Goal: Task Accomplishment & Management: Use online tool/utility

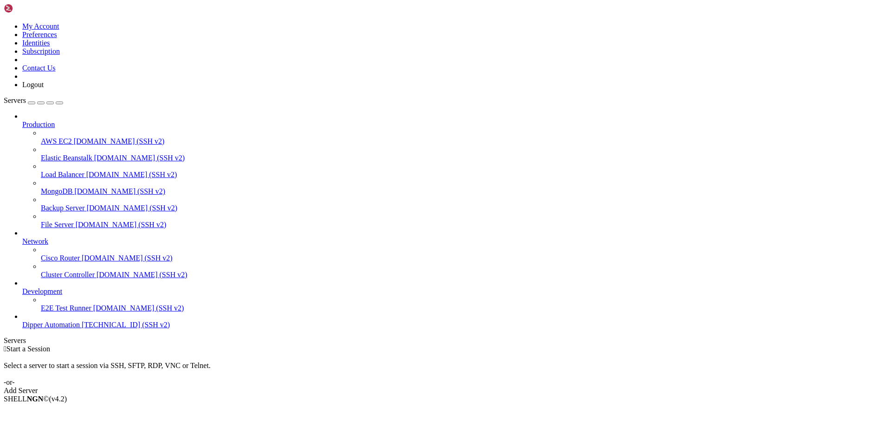
click at [80, 329] on span "Dipper Automation" at bounding box center [51, 325] width 58 height 8
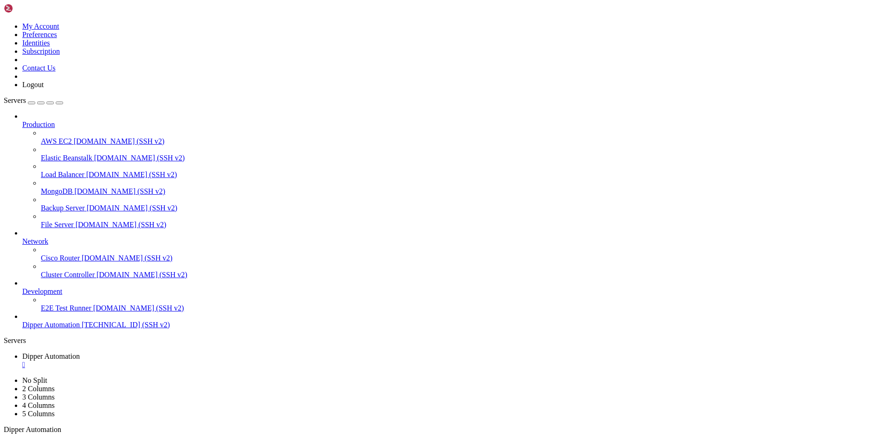
click at [80, 353] on span "Dipper Automation" at bounding box center [51, 357] width 58 height 8
click at [80, 369] on span "Dipper Automation" at bounding box center [51, 373] width 58 height 8
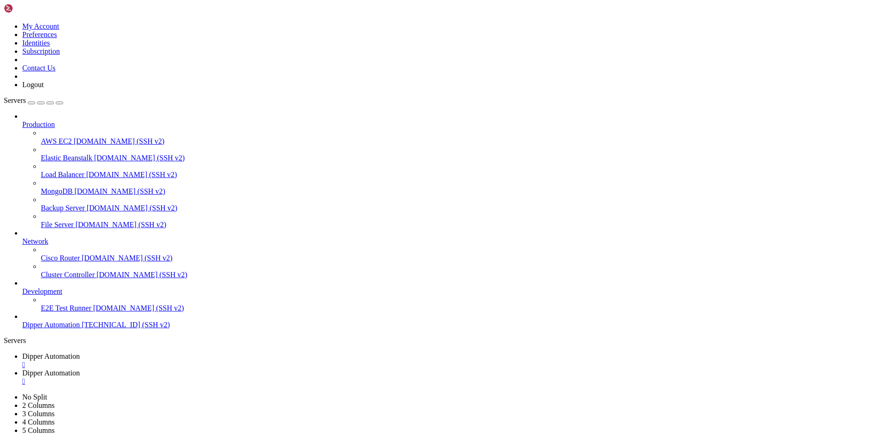
type input "/root/DipperPortal/backend"
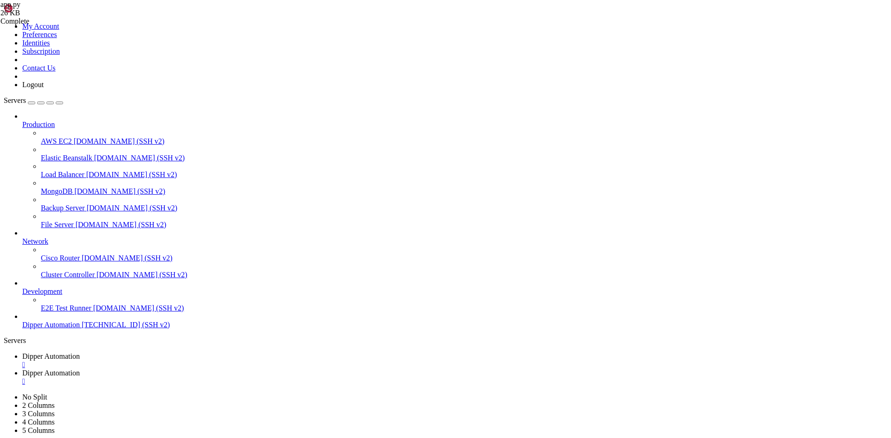
type textarea "return users"
type input "stem"
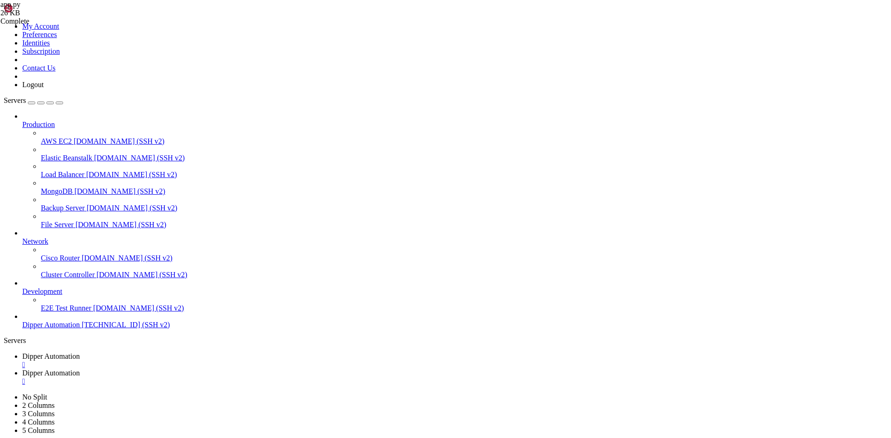
drag, startPoint x: 365, startPoint y: 107, endPoint x: 319, endPoint y: 162, distance: 71.8
type textarea "return jsonify({"success": False, "error": str(e)}), 500"
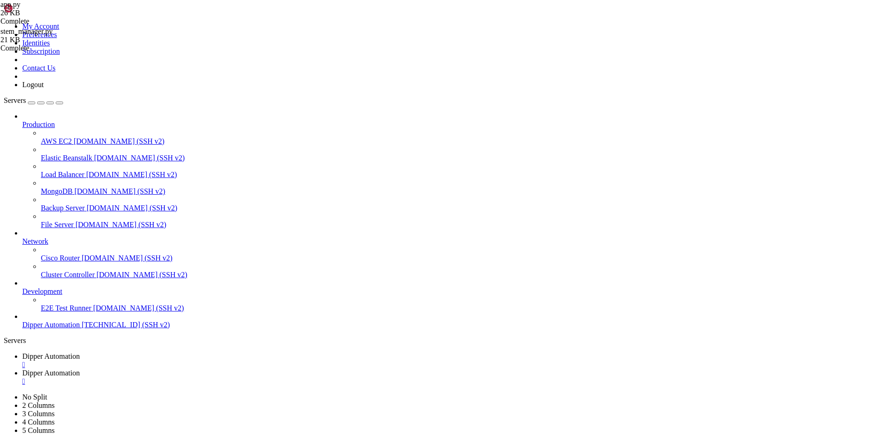
click at [860, 191] on div "app.py 26 KB Complete stem_manager.py 21 KB Complete" at bounding box center [445, 219] width 891 height 438
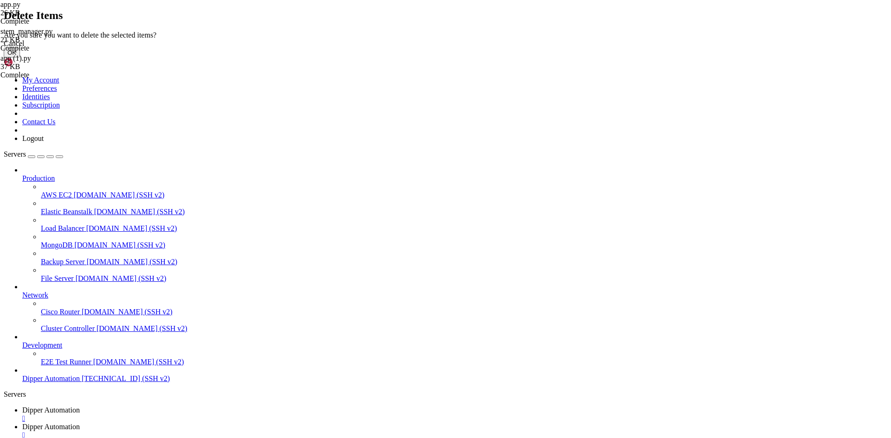
click at [20, 58] on button "OK" at bounding box center [12, 53] width 16 height 10
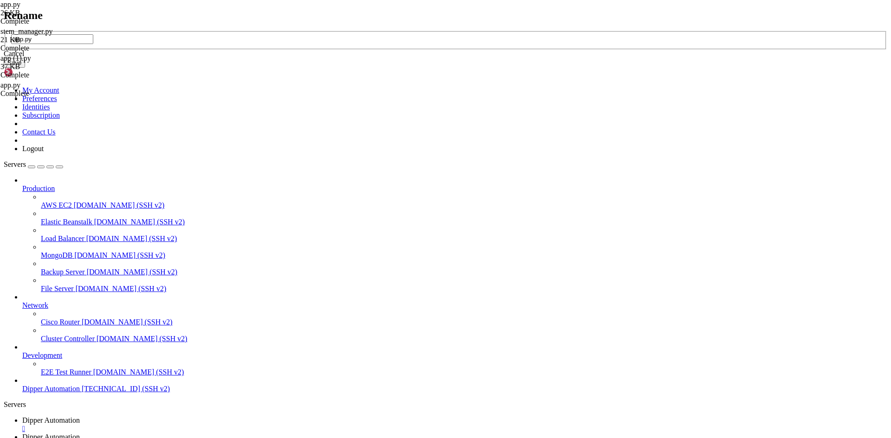
type input "app.py"
click at [25, 68] on button "Save" at bounding box center [14, 63] width 21 height 10
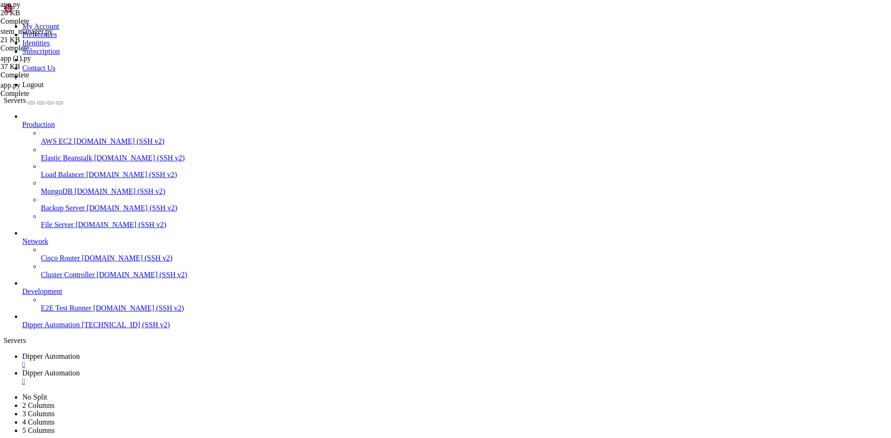
click at [80, 353] on span "Dipper Automation" at bounding box center [51, 357] width 58 height 8
drag, startPoint x: 65, startPoint y: 573, endPoint x: 102, endPoint y: 579, distance: 37.5
